Goal: Task Accomplishment & Management: Manage account settings

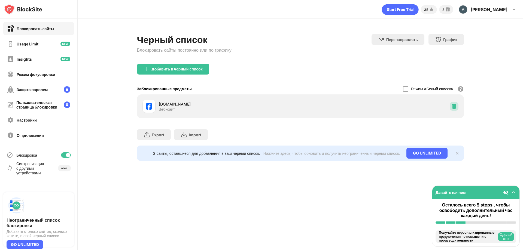
click at [455, 108] on img at bounding box center [454, 106] width 5 height 5
